Goal: Navigation & Orientation: Find specific page/section

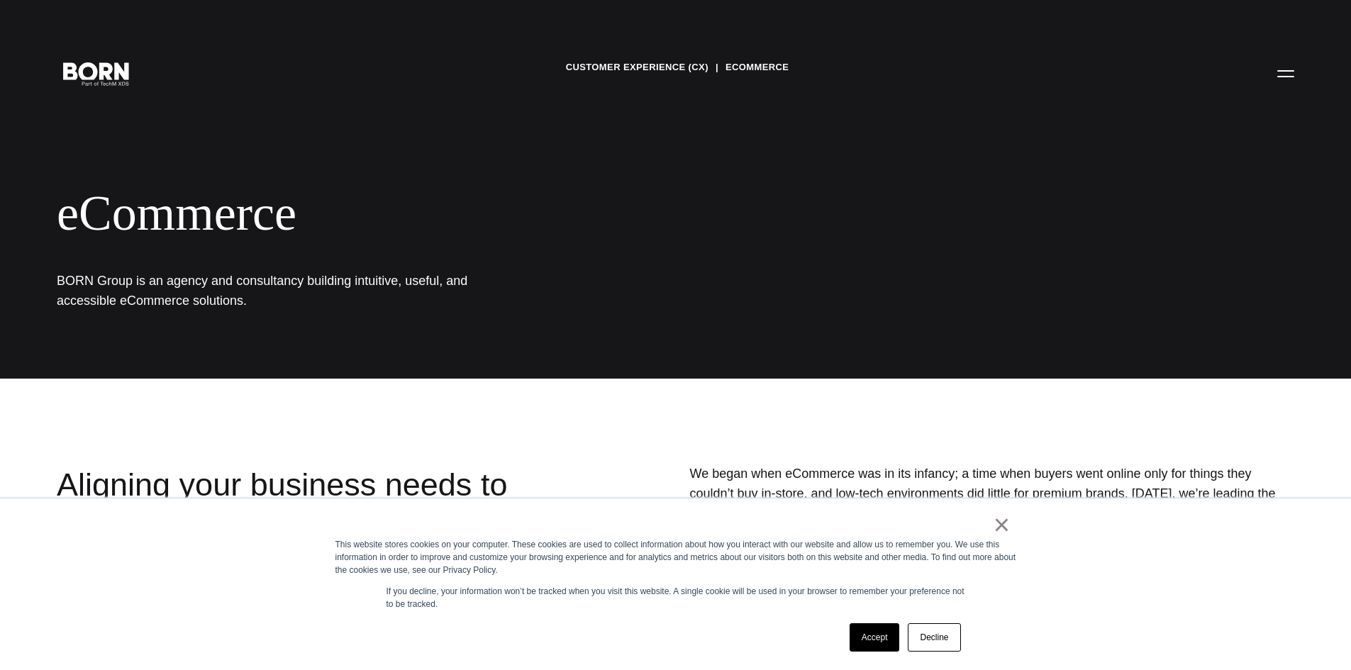
scroll to position [213, 0]
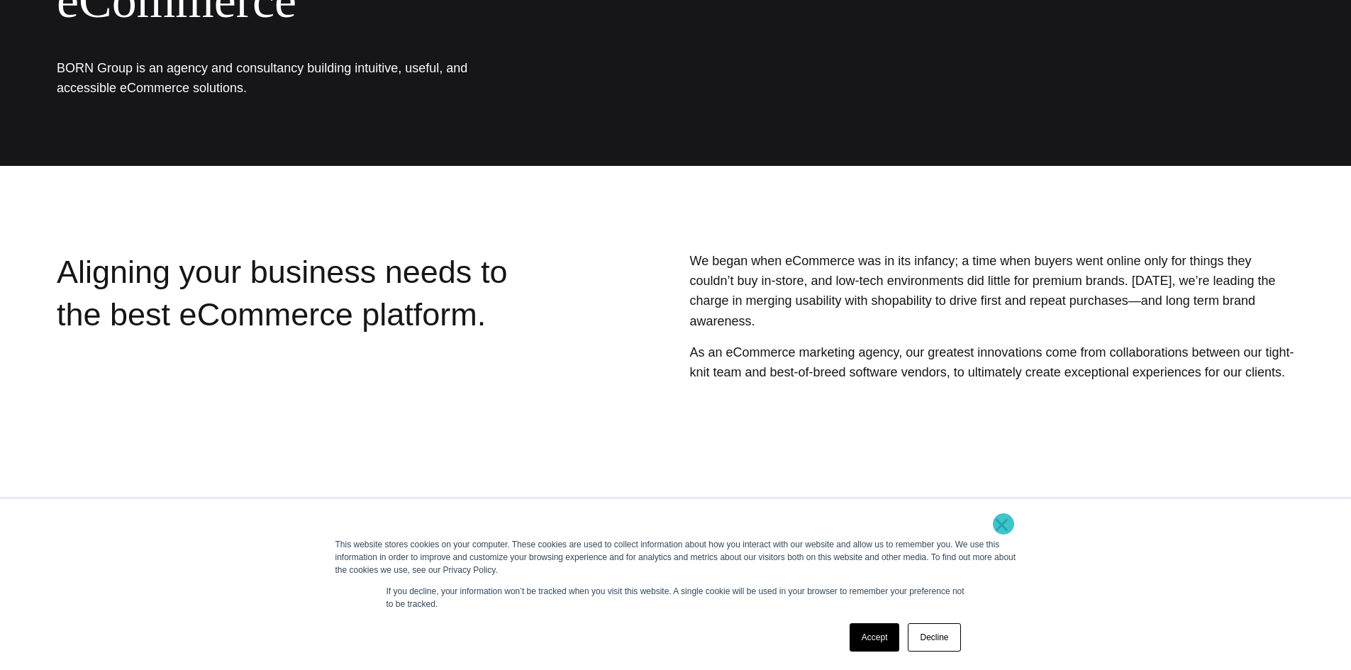
click at [1004, 524] on link "×" at bounding box center [1002, 524] width 17 height 13
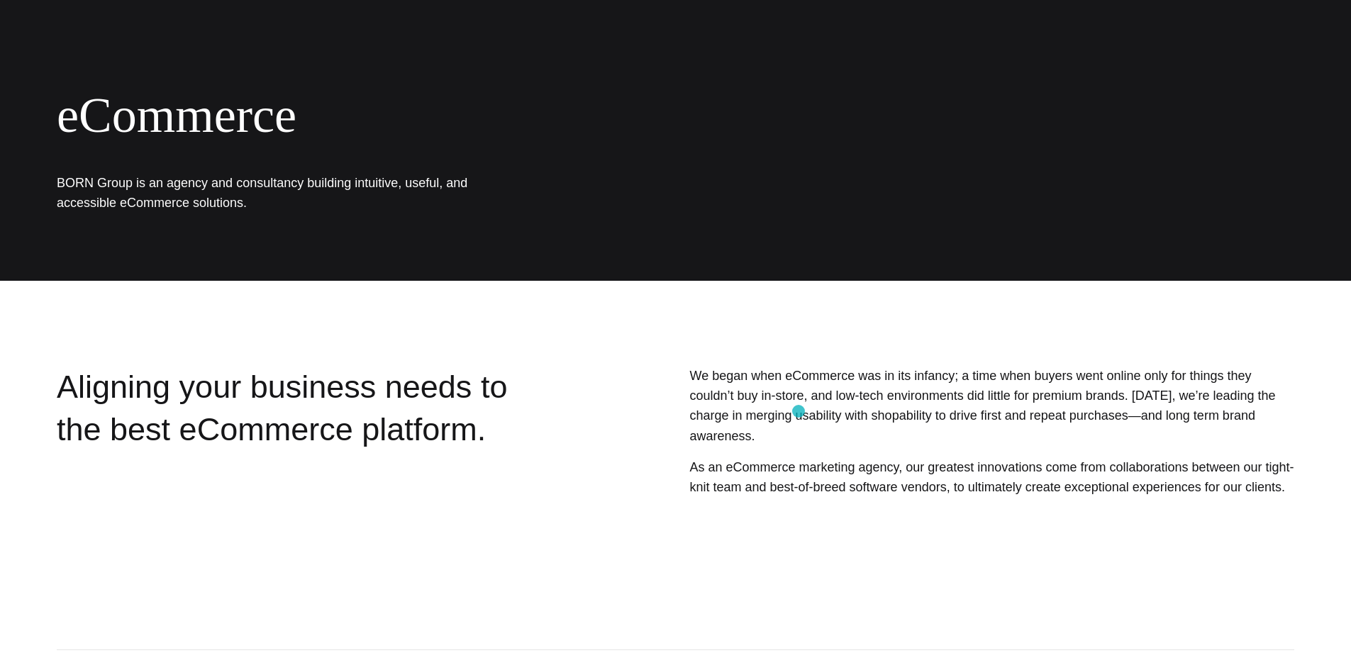
scroll to position [0, 0]
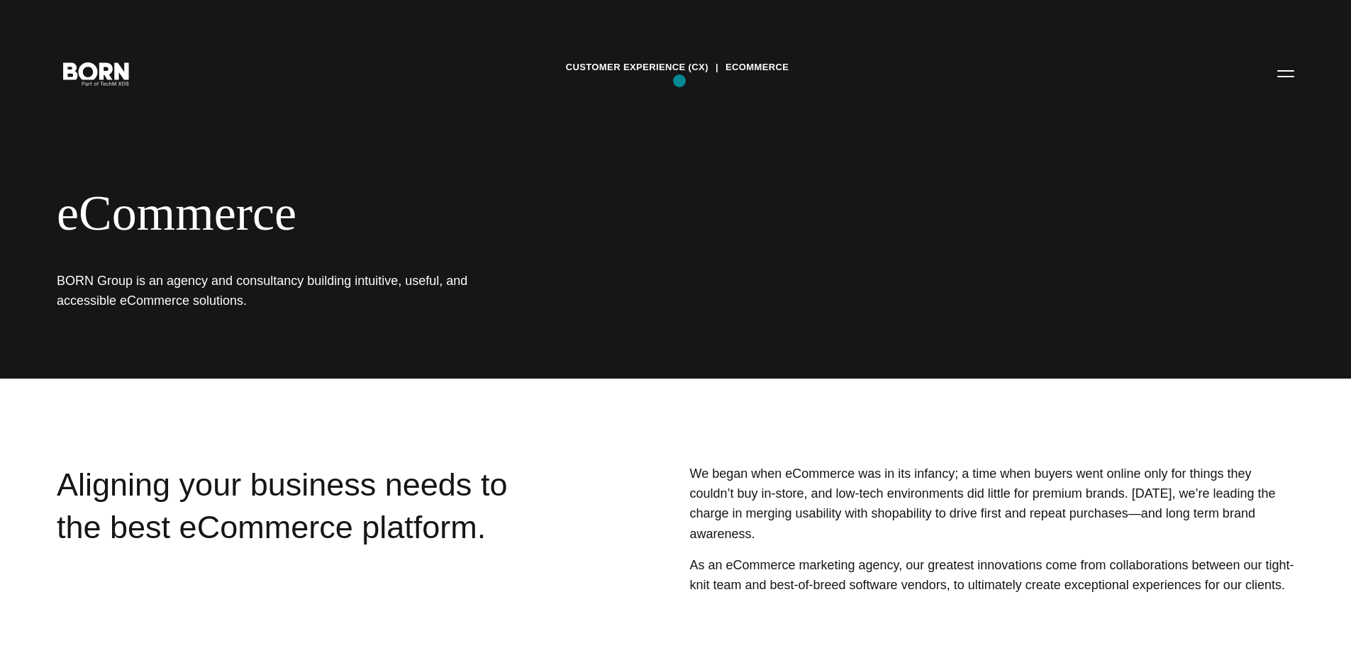
click at [672, 75] on link "Customer Experience (CX)" at bounding box center [637, 67] width 143 height 21
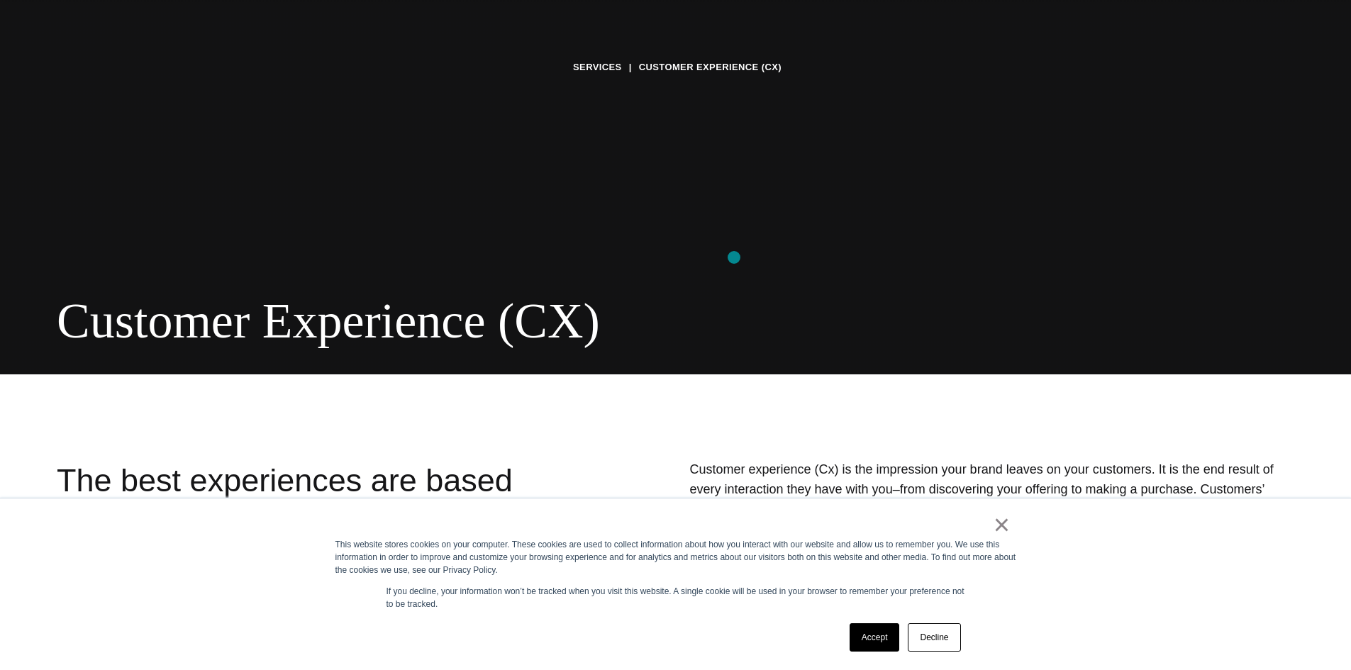
scroll to position [426, 0]
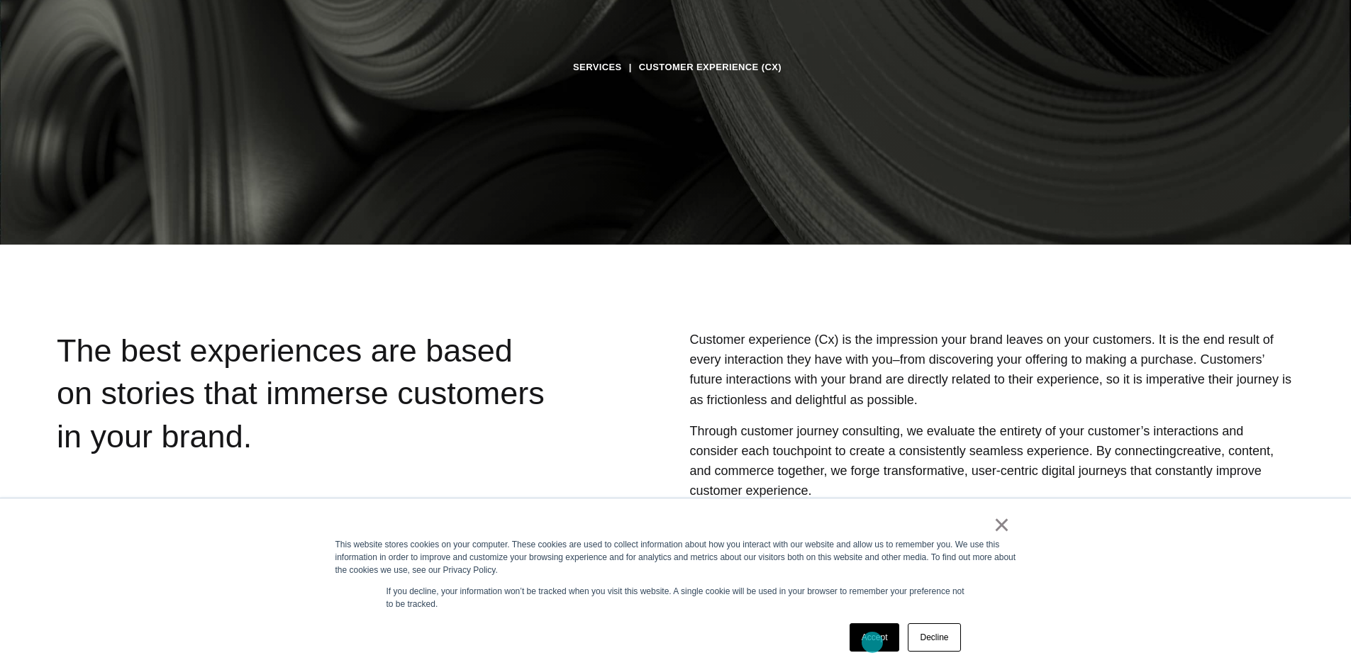
click at [872, 643] on link "Accept" at bounding box center [875, 637] width 50 height 28
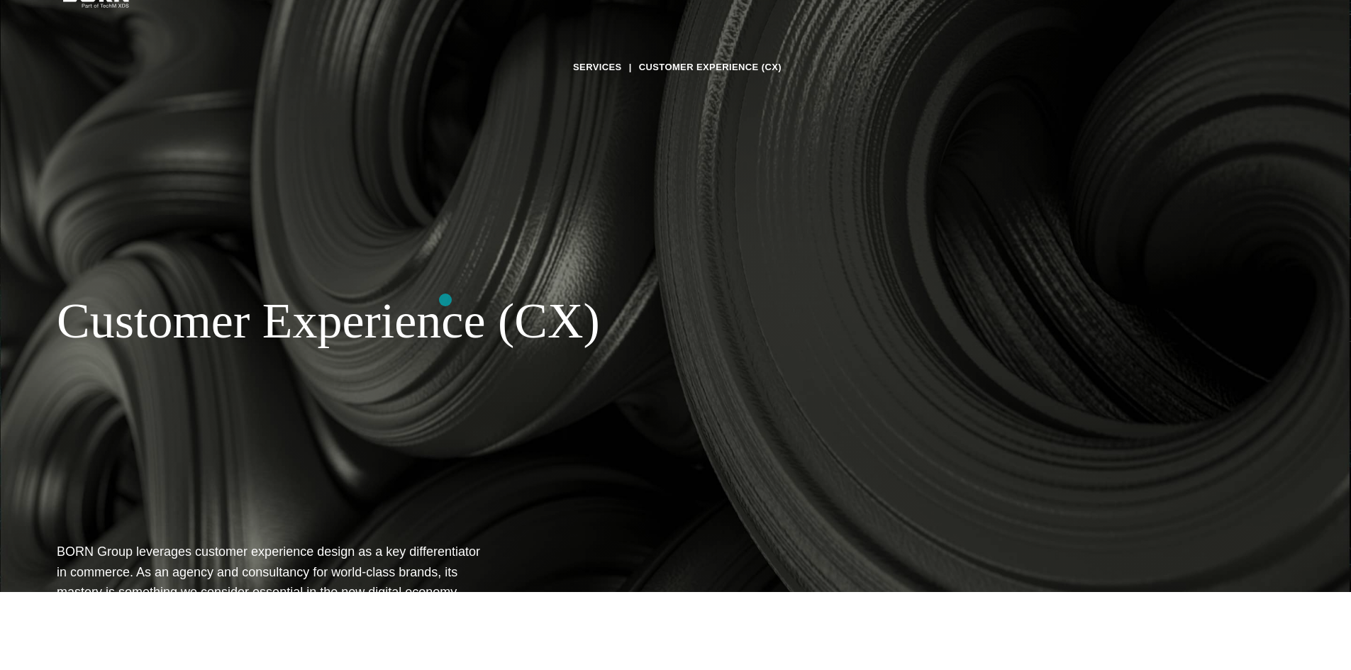
scroll to position [71, 0]
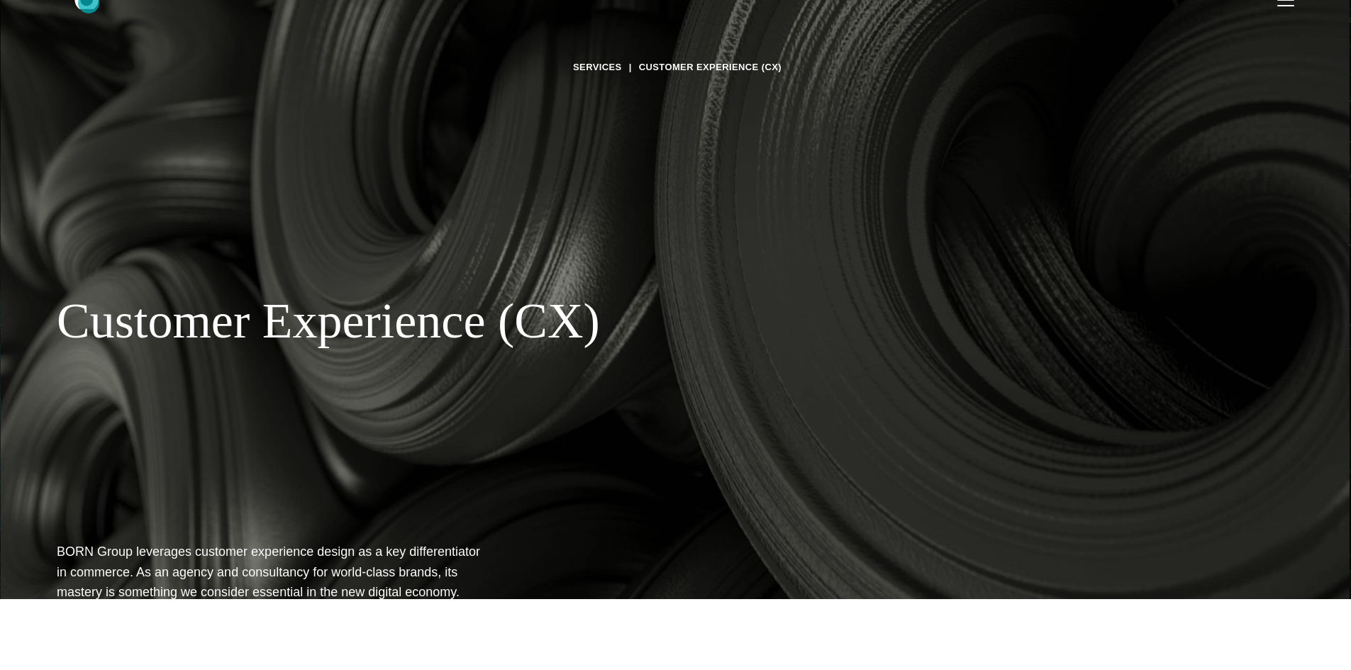
click at [89, 3] on icon ".st0{display:none;} .st1{display:inline;} .st2{font-family:'HelveticaNeue-Mediu…" at bounding box center [96, 2] width 91 height 37
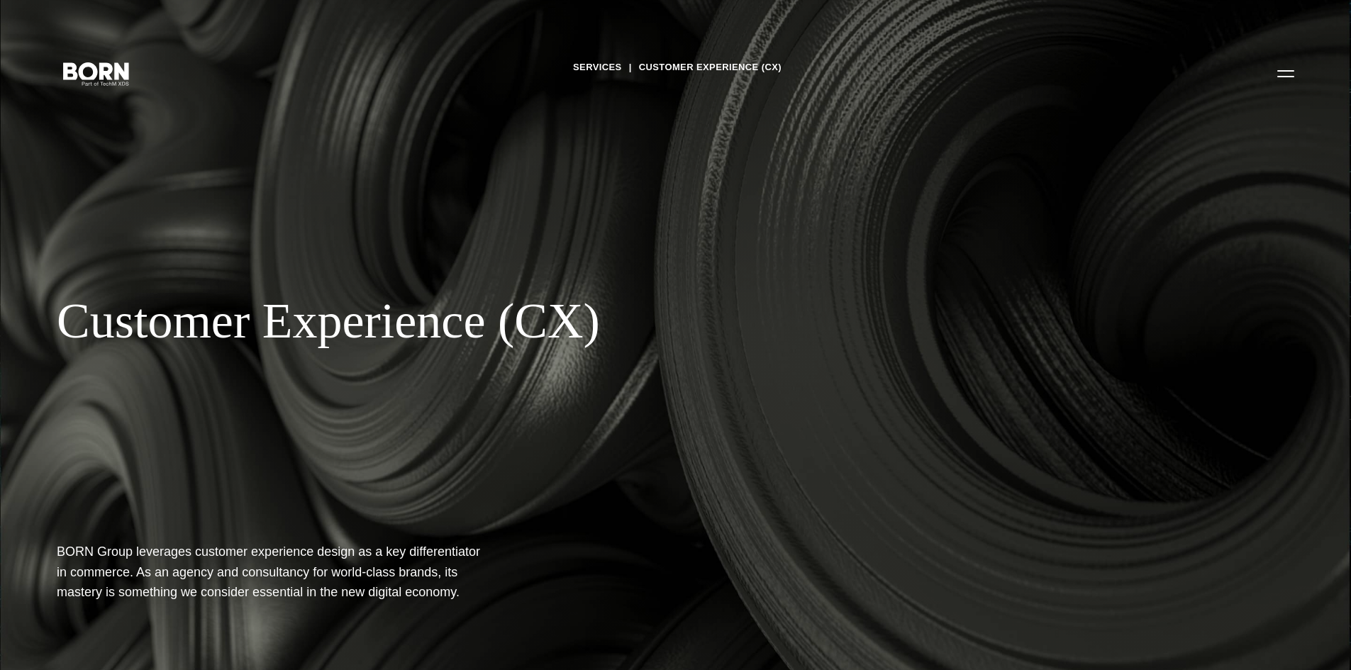
scroll to position [71, 0]
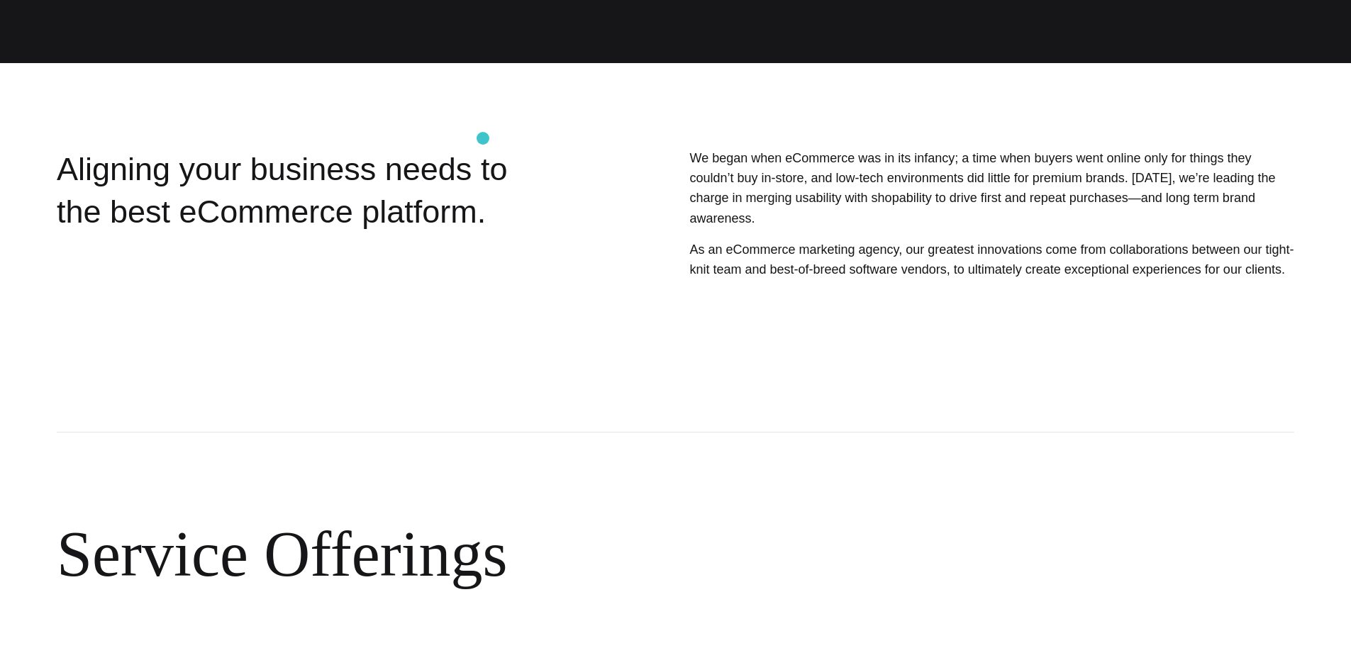
scroll to position [355, 0]
